Goal: Book appointment/travel/reservation

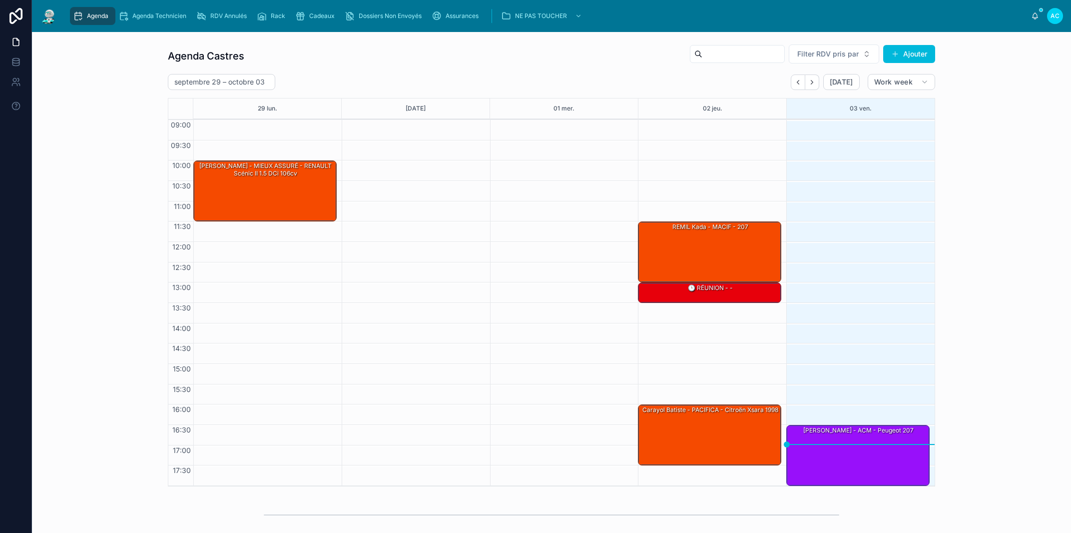
click at [809, 85] on icon "Next" at bounding box center [812, 81] width 7 height 7
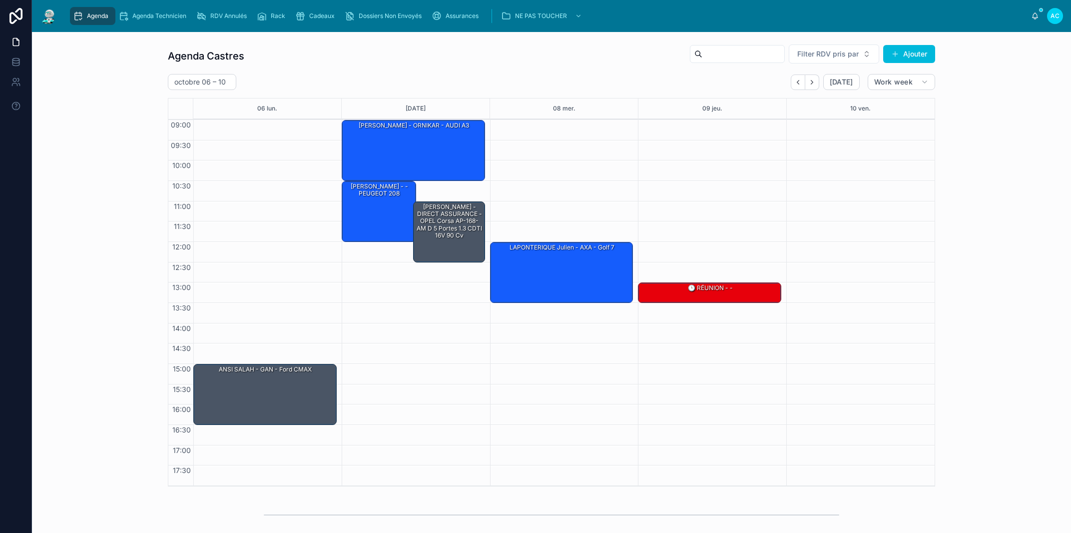
click at [378, 223] on div "[PERSON_NAME] - - PEUGEOT 208" at bounding box center [379, 210] width 71 height 59
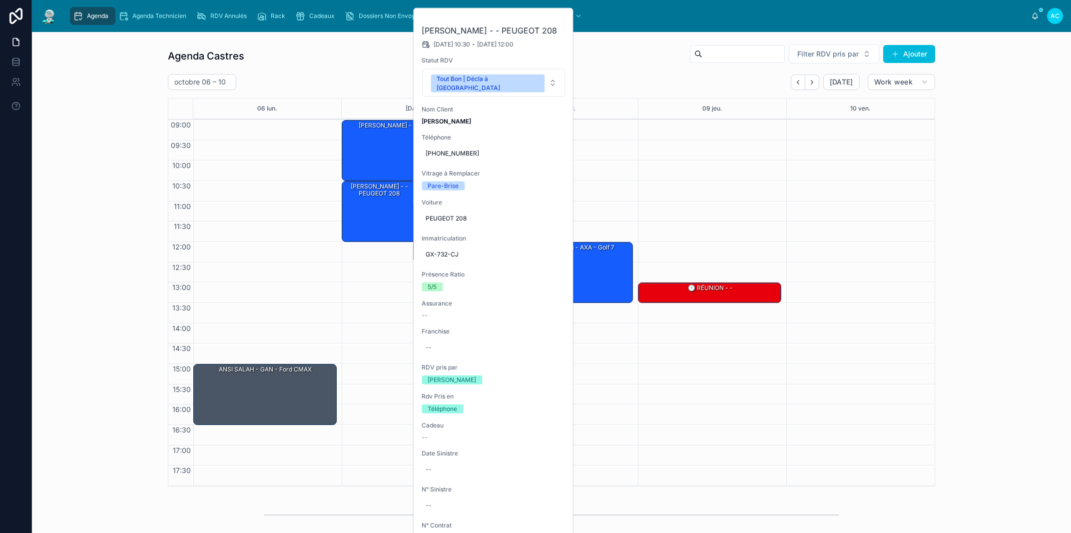
click at [0, 0] on icon at bounding box center [0, 0] width 0 height 0
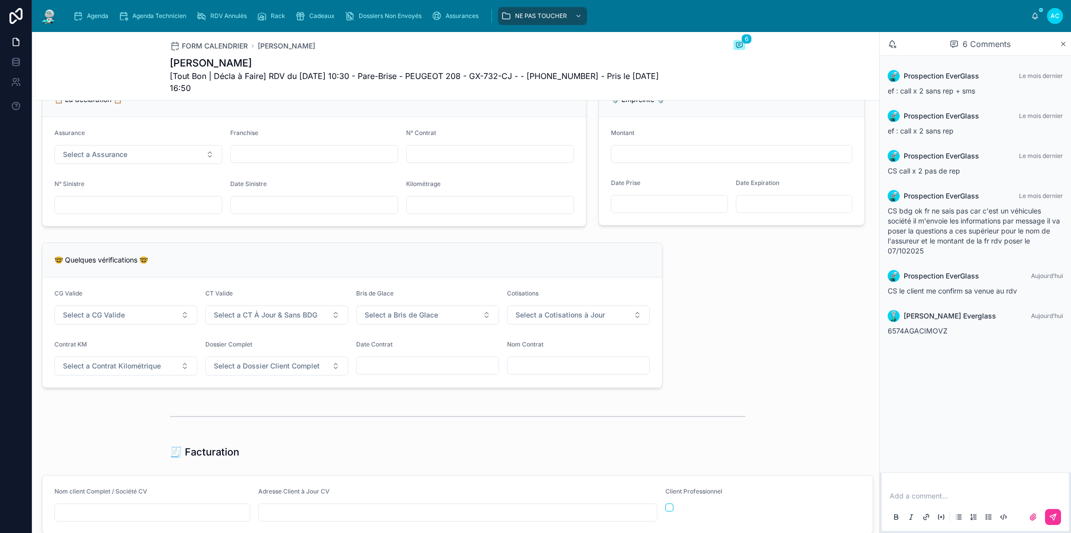
scroll to position [626, 0]
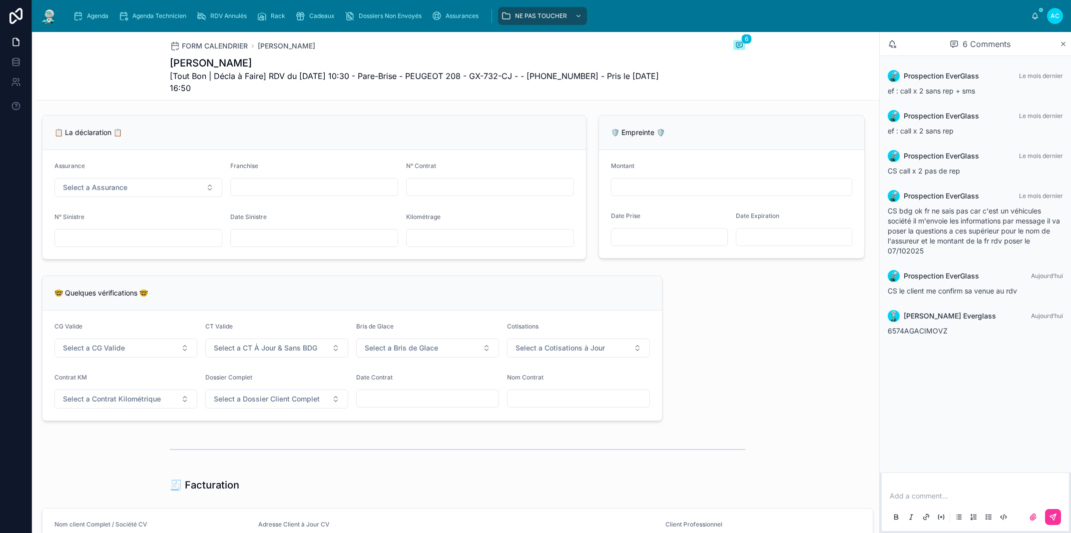
click at [99, 19] on span "Agenda" at bounding box center [97, 16] width 21 height 8
